Goal: Navigation & Orientation: Find specific page/section

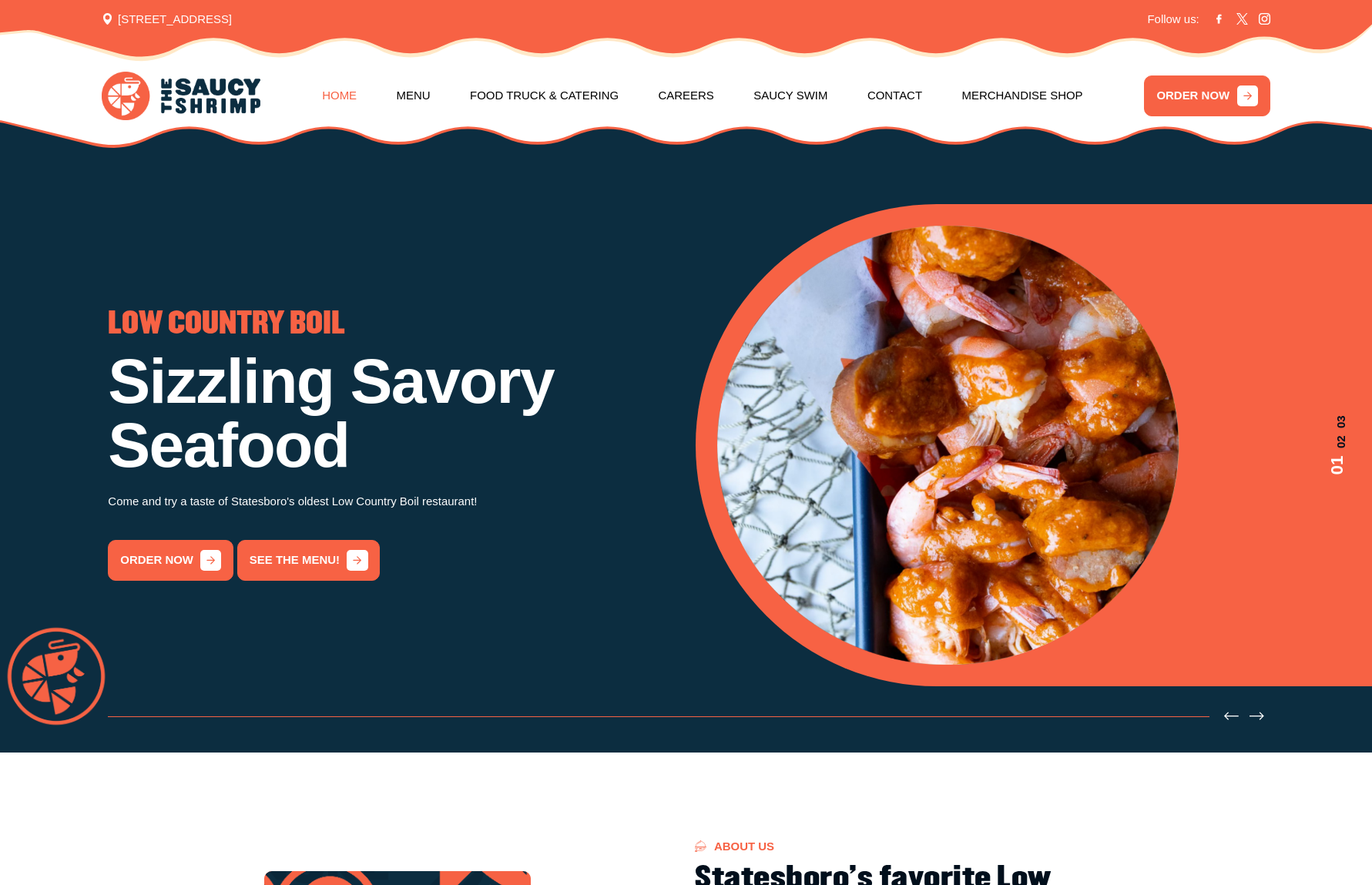
click at [357, 94] on link "Home" at bounding box center [340, 95] width 35 height 63
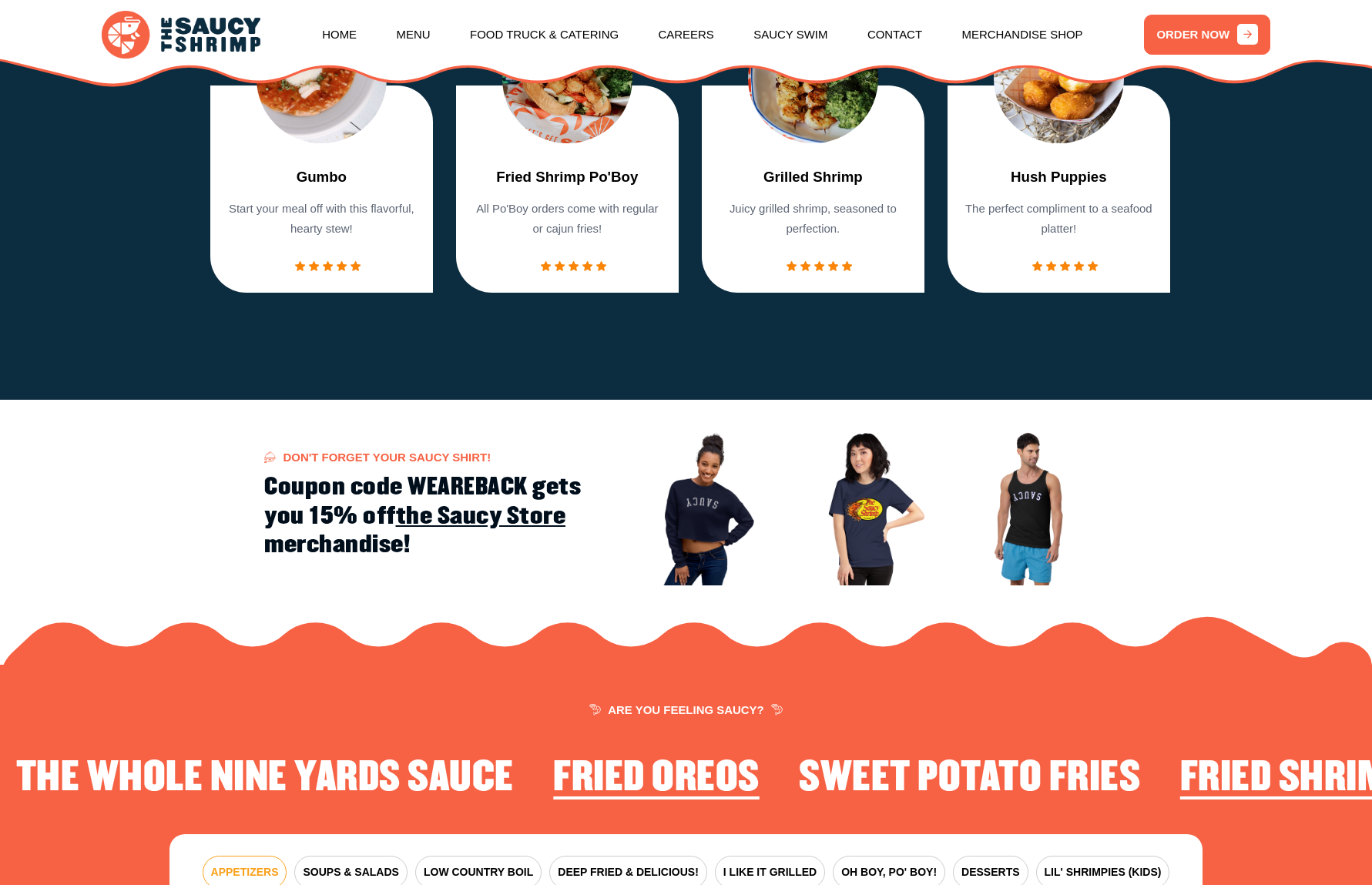
scroll to position [1834, 0]
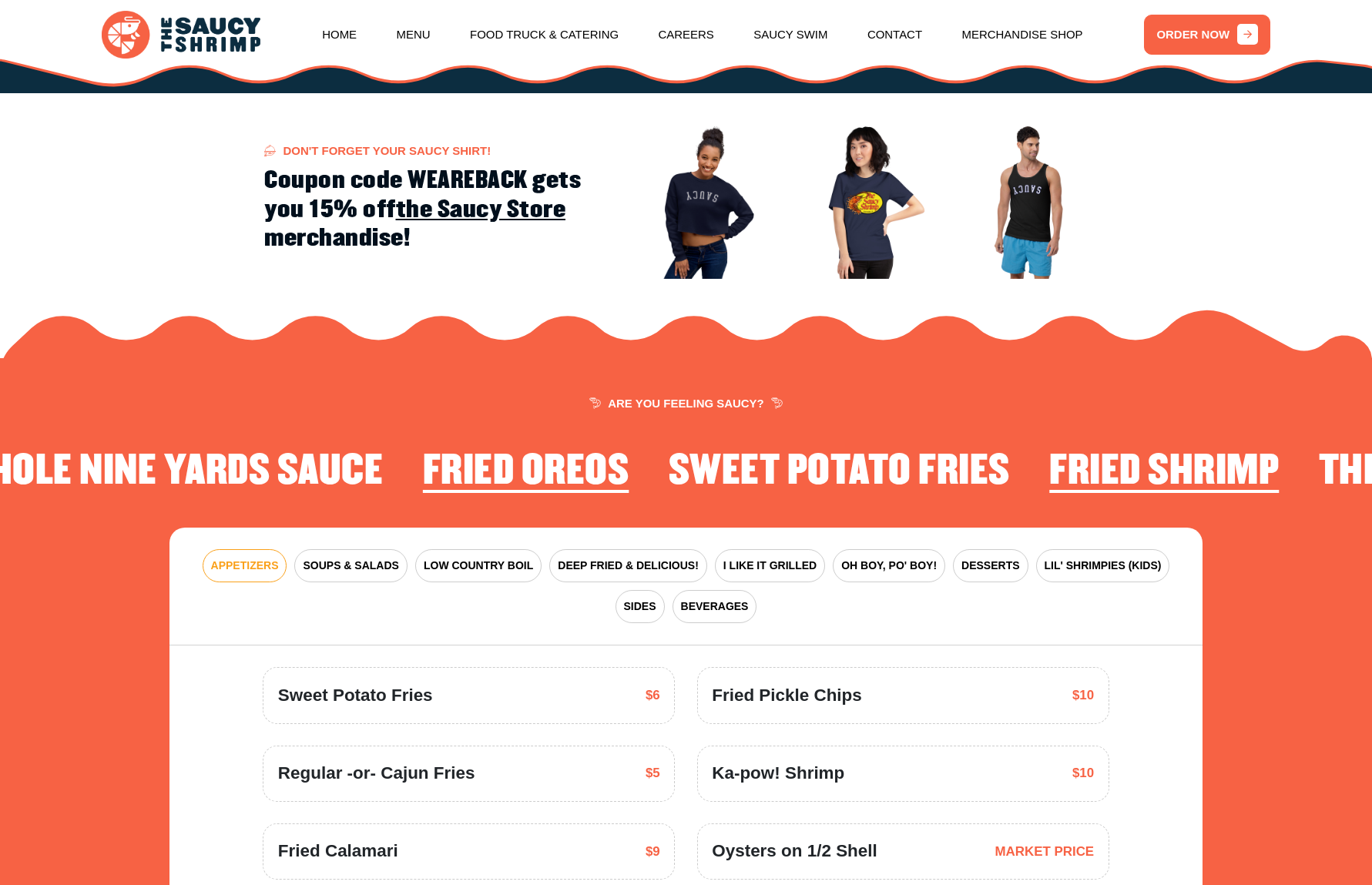
click at [537, 201] on link "the Saucy Store" at bounding box center [481, 210] width 171 height 28
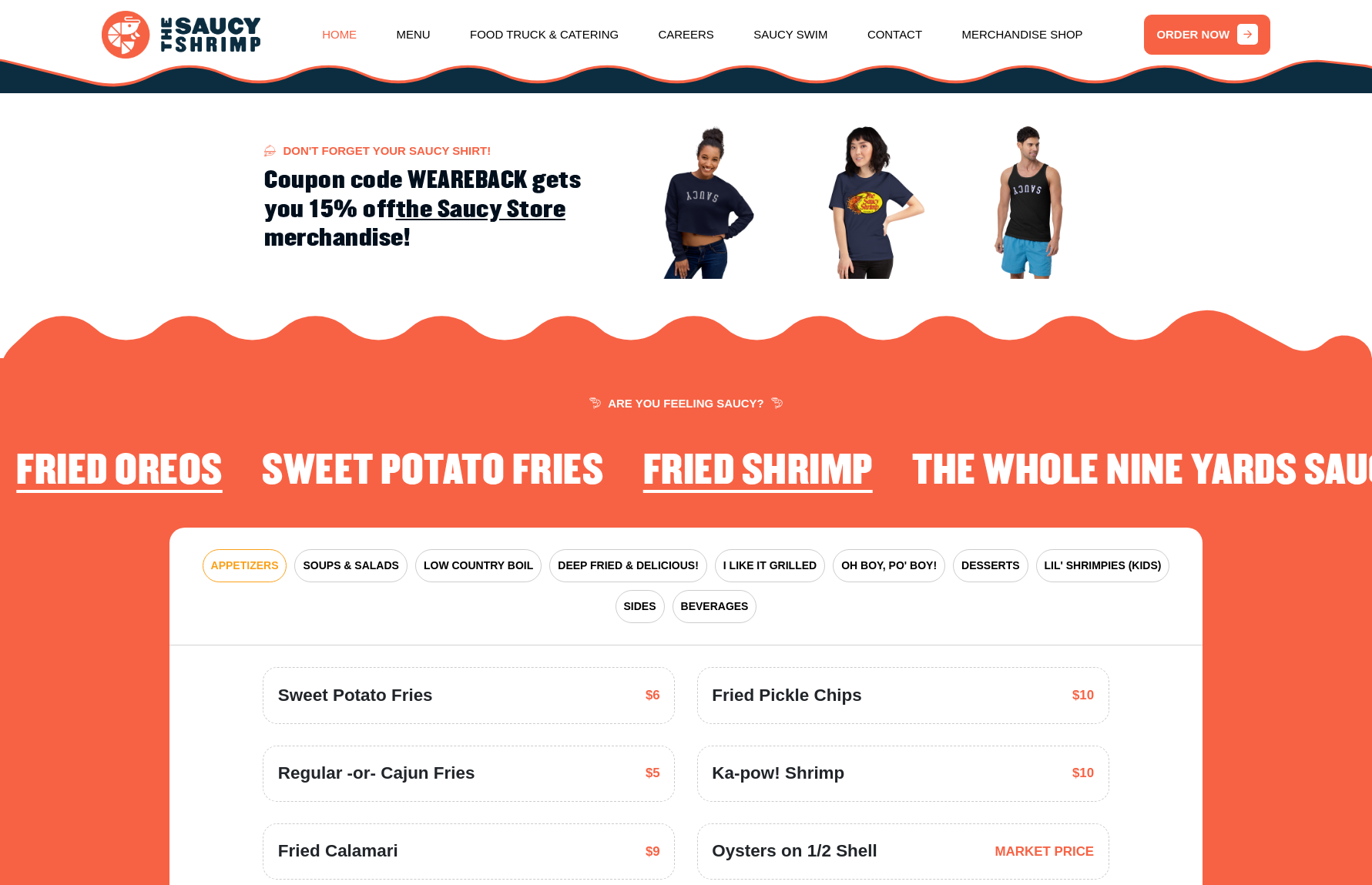
click at [357, 30] on link "Home" at bounding box center [340, 34] width 35 height 63
